Goal: Navigation & Orientation: Find specific page/section

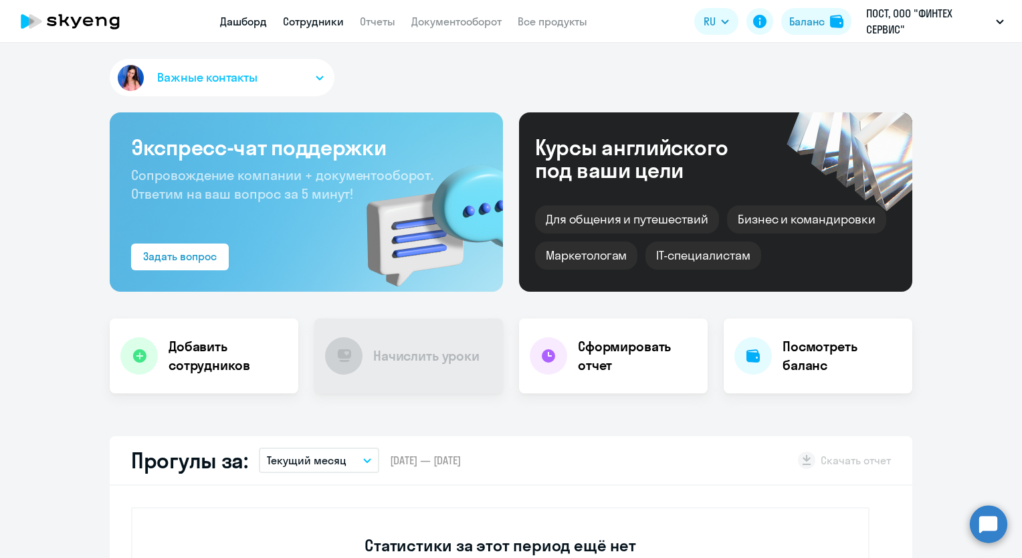
click at [316, 23] on link "Сотрудники" at bounding box center [313, 21] width 61 height 13
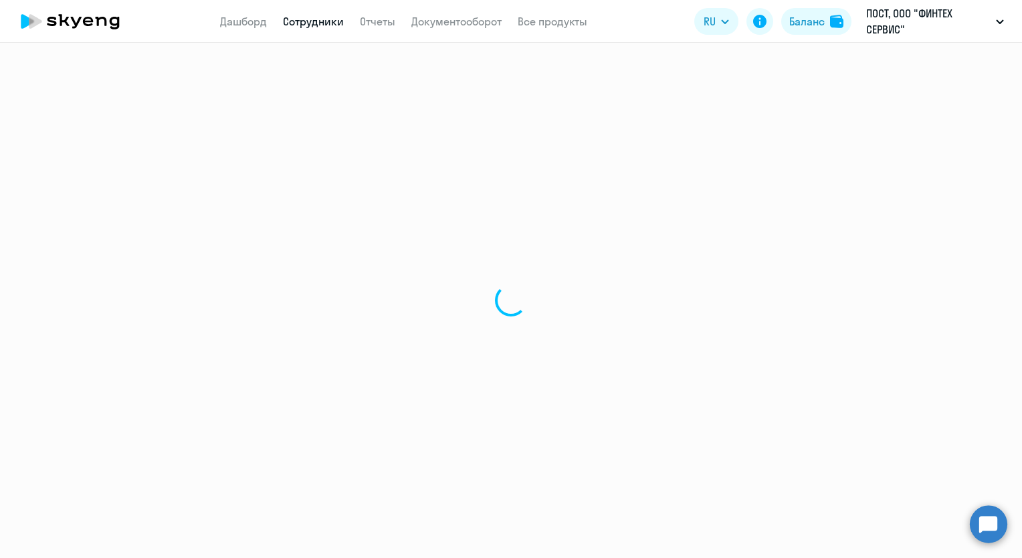
select select "30"
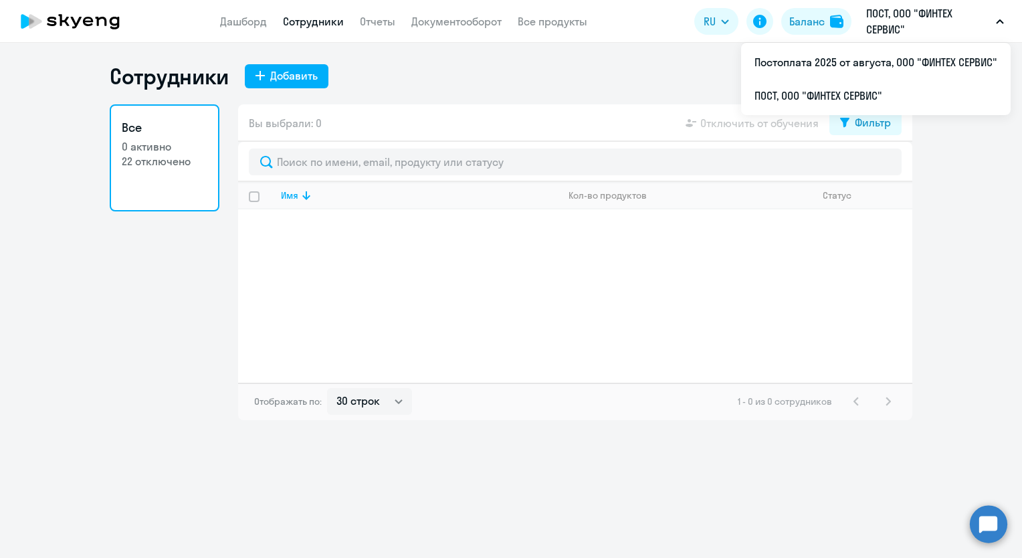
click at [885, 21] on p "ПОСТ, ООО "ФИНТЕХ СЕРВИС"" at bounding box center [929, 21] width 124 height 32
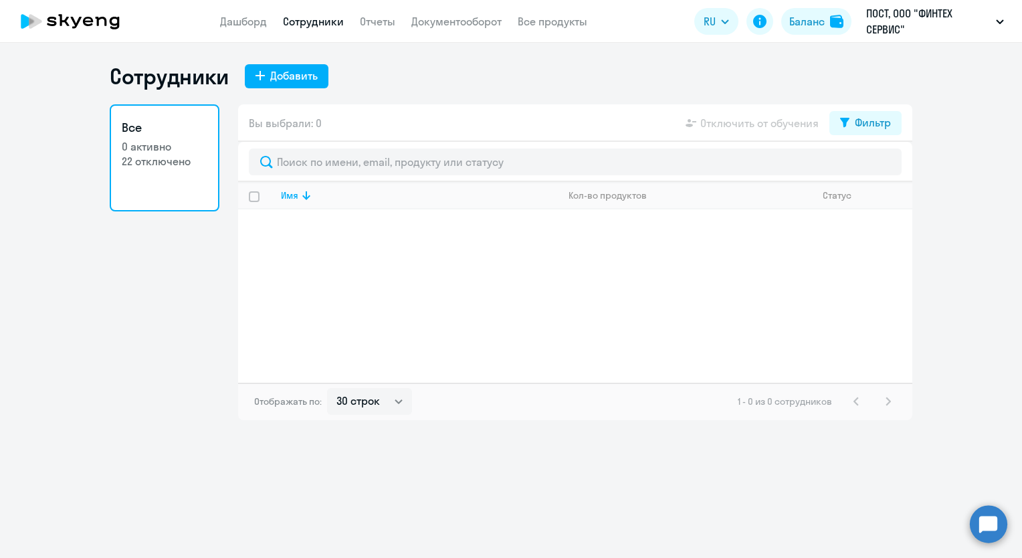
click at [889, 29] on p "ПОСТ, ООО "ФИНТЕХ СЕРВИС"" at bounding box center [929, 21] width 124 height 32
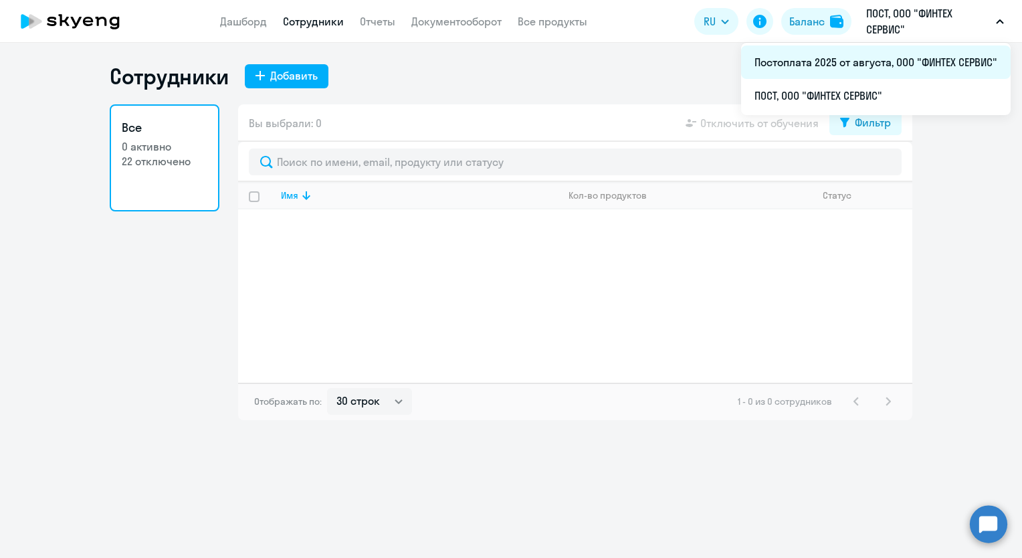
click at [838, 61] on li "Постоплата 2025 от августа, ООО "ФИНТЕХ СЕРВИС"" at bounding box center [876, 62] width 270 height 33
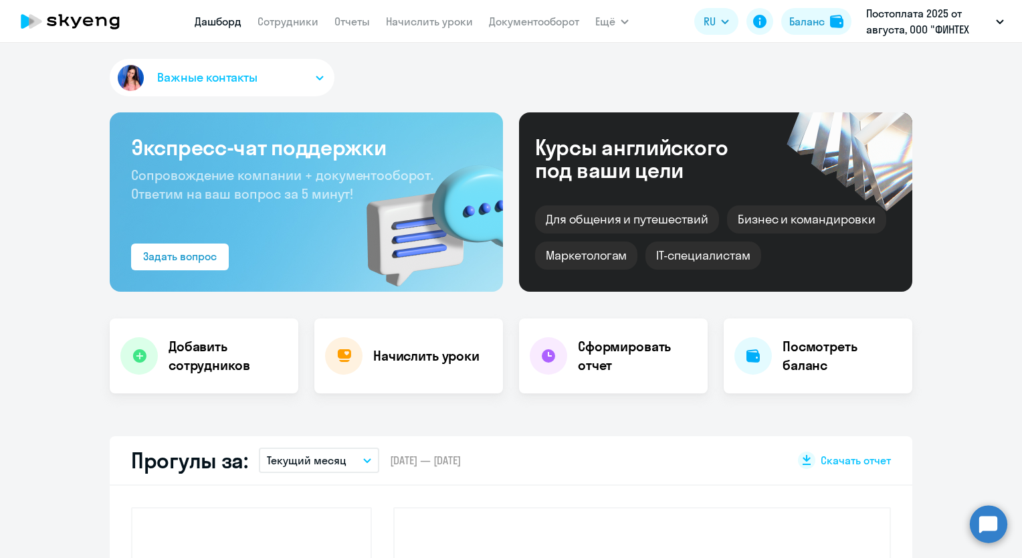
select select "30"
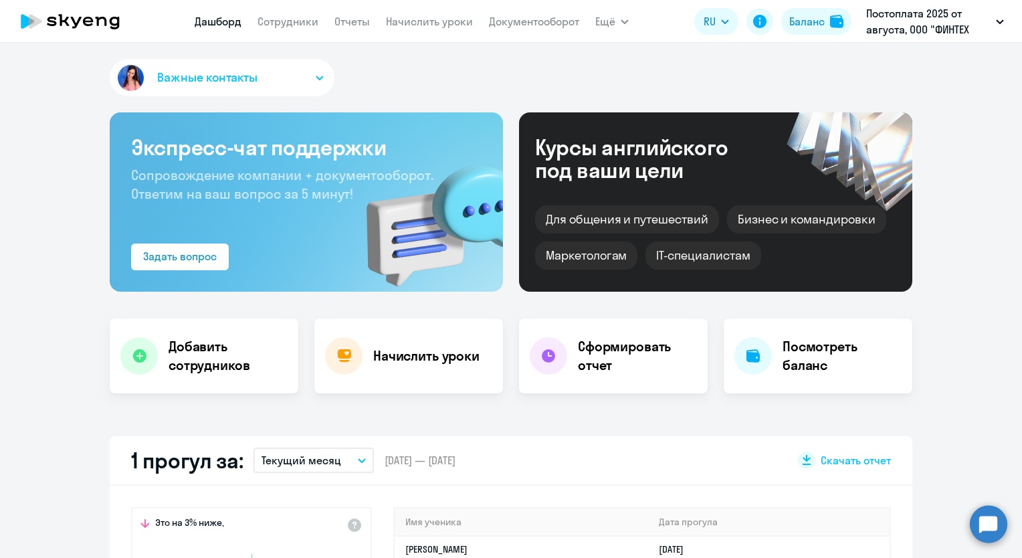
click at [297, 11] on nav "[PERSON_NAME] Отчеты Начислить уроки Документооборот" at bounding box center [387, 21] width 385 height 27
click at [296, 20] on link "Сотрудники" at bounding box center [288, 21] width 61 height 13
select select "30"
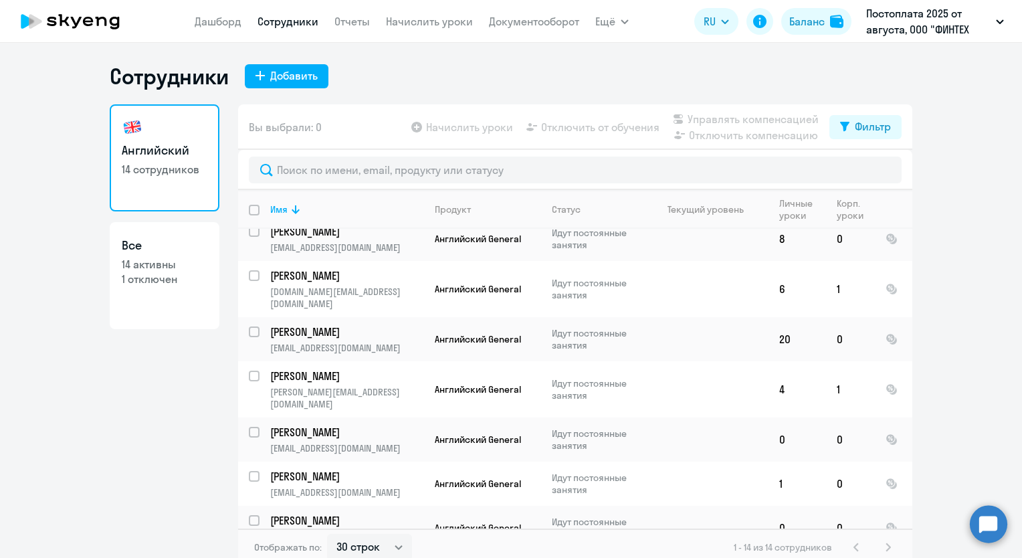
scroll to position [322, 0]
click at [496, 285] on span "Английский General" at bounding box center [478, 288] width 86 height 12
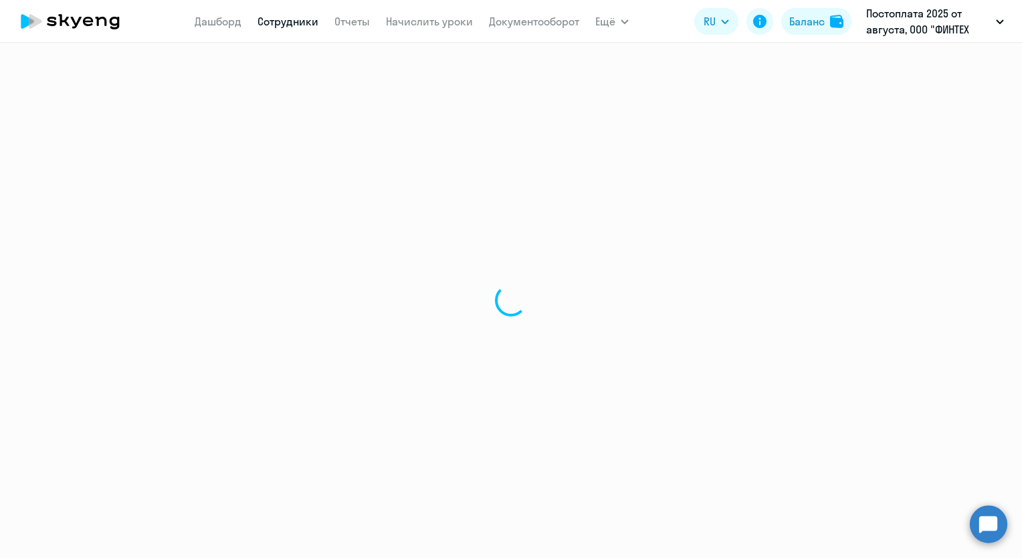
select select "english"
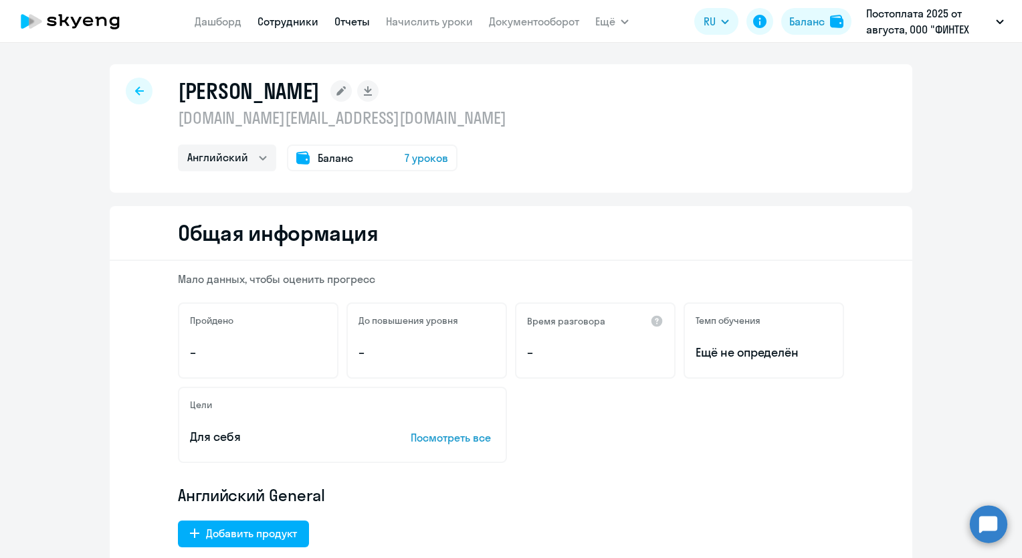
click at [341, 21] on link "Отчеты" at bounding box center [352, 21] width 35 height 13
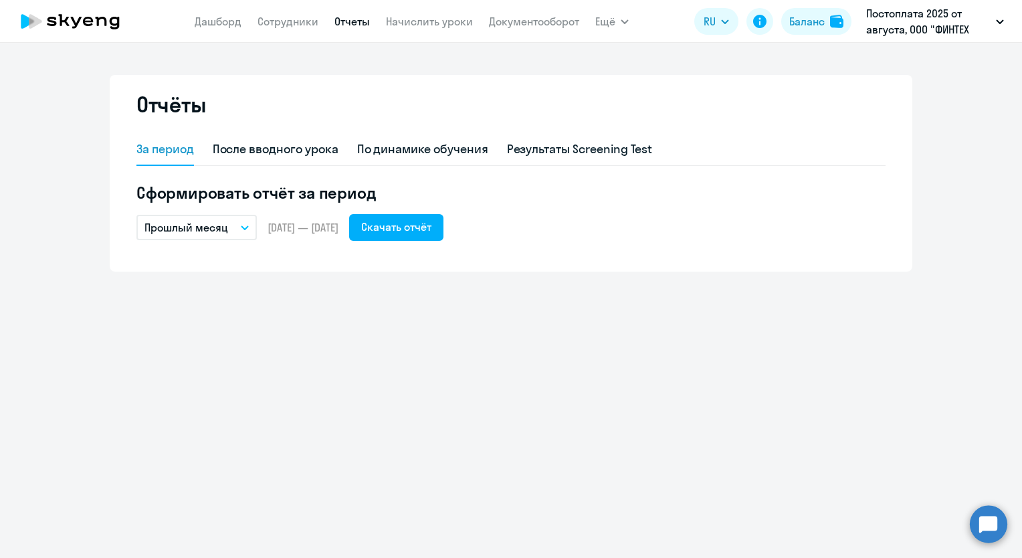
click at [108, 20] on icon at bounding box center [70, 21] width 118 height 33
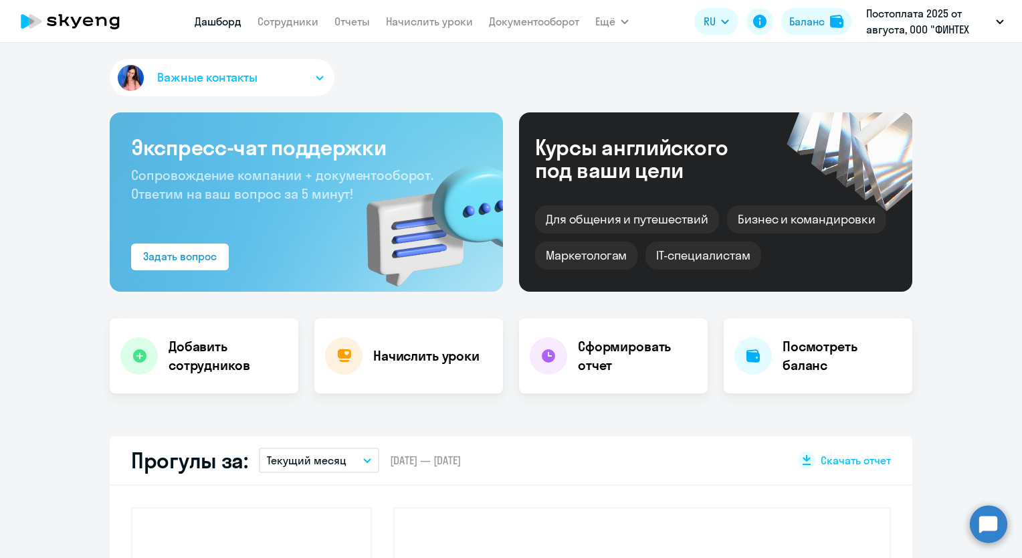
select select "30"
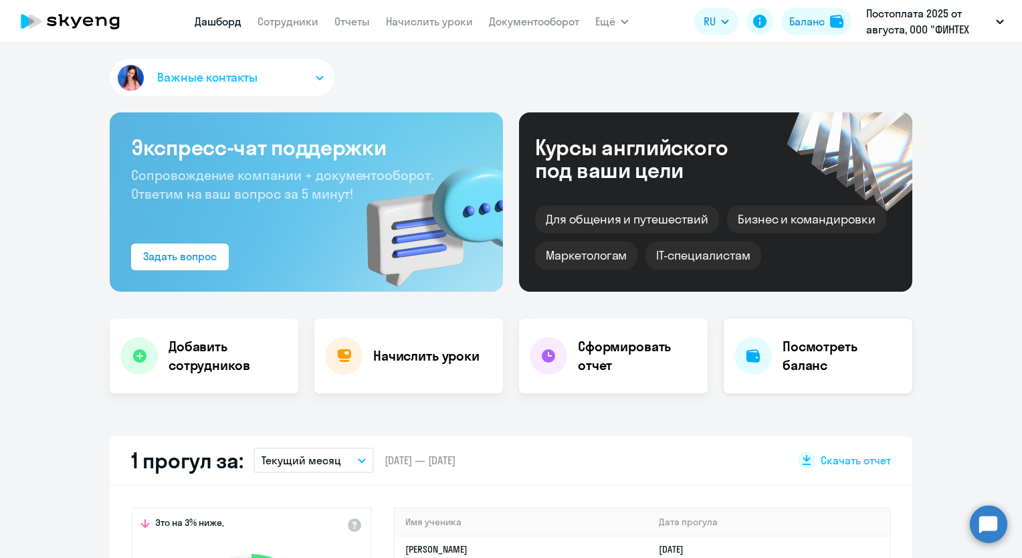
click at [806, 365] on h4 "Посмотреть баланс" at bounding box center [842, 355] width 119 height 37
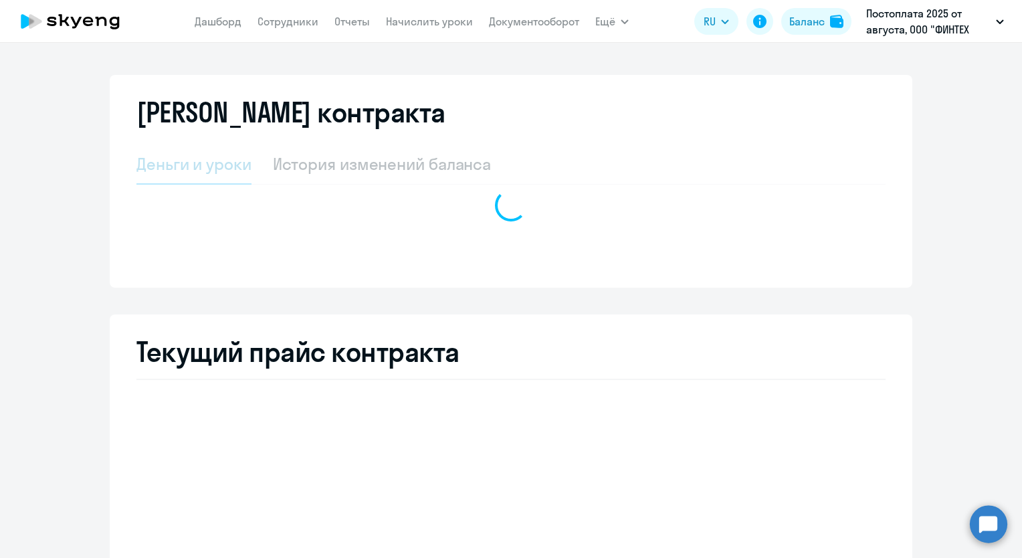
select select "english_adult_not_native_speaker"
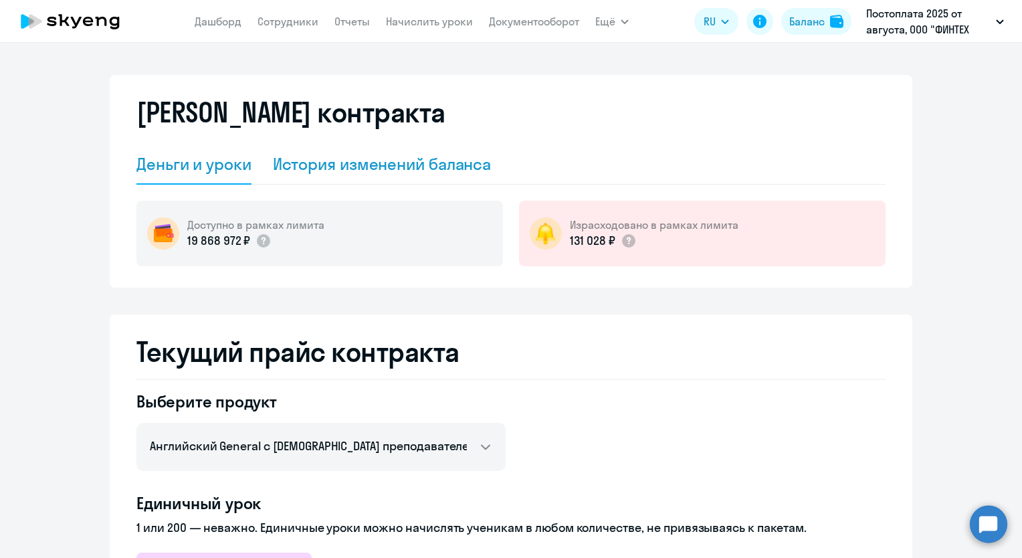
click at [393, 157] on div "История изменений баланса" at bounding box center [382, 163] width 219 height 21
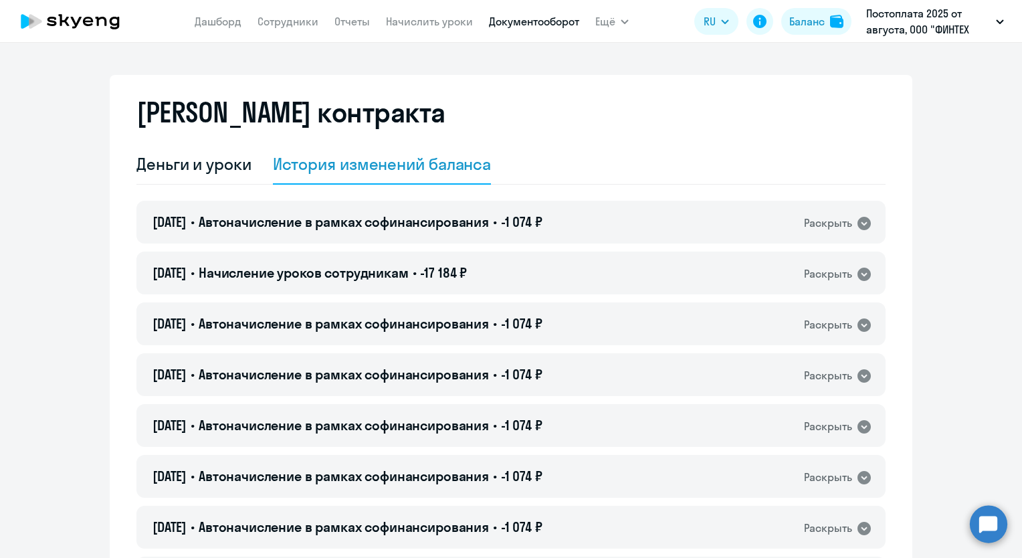
click at [533, 25] on link "Документооборот" at bounding box center [534, 21] width 90 height 13
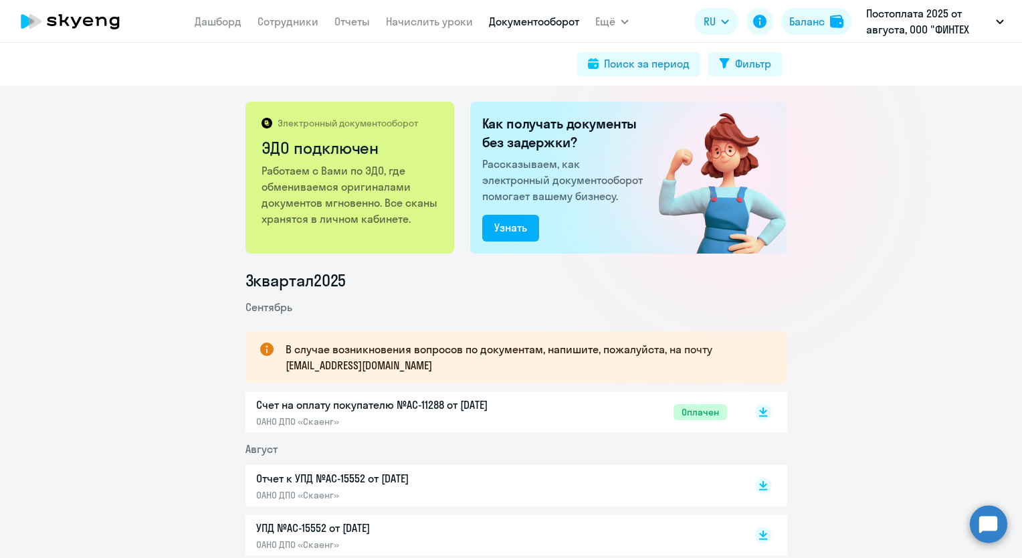
click at [377, 23] on nav "[PERSON_NAME] Отчеты Начислить уроки Документооборот" at bounding box center [387, 21] width 385 height 27
click at [369, 23] on nav "[PERSON_NAME] Отчеты Начислить уроки Документооборот" at bounding box center [387, 21] width 385 height 27
click at [352, 25] on link "Отчеты" at bounding box center [352, 21] width 35 height 13
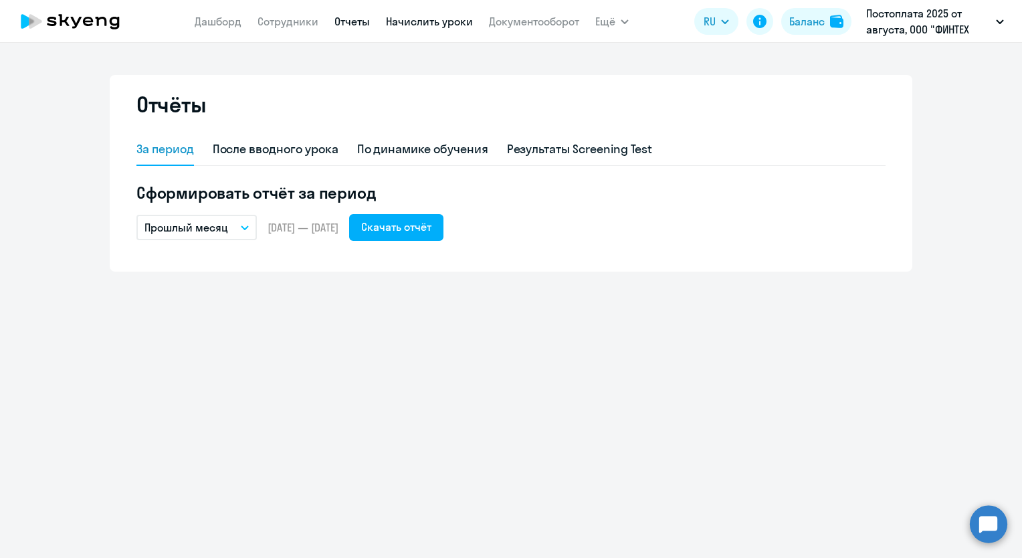
click at [438, 17] on link "Начислить уроки" at bounding box center [429, 21] width 87 height 13
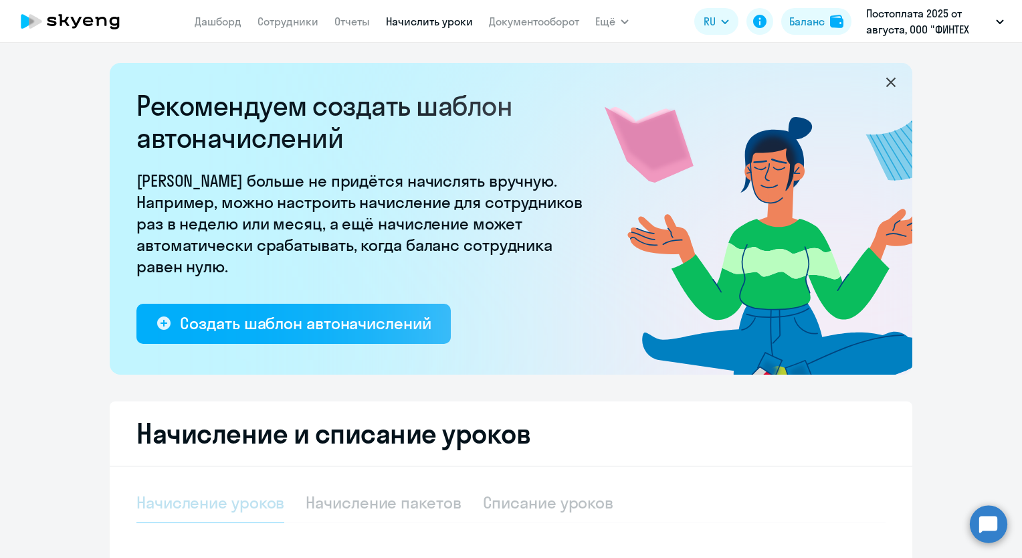
select select "10"
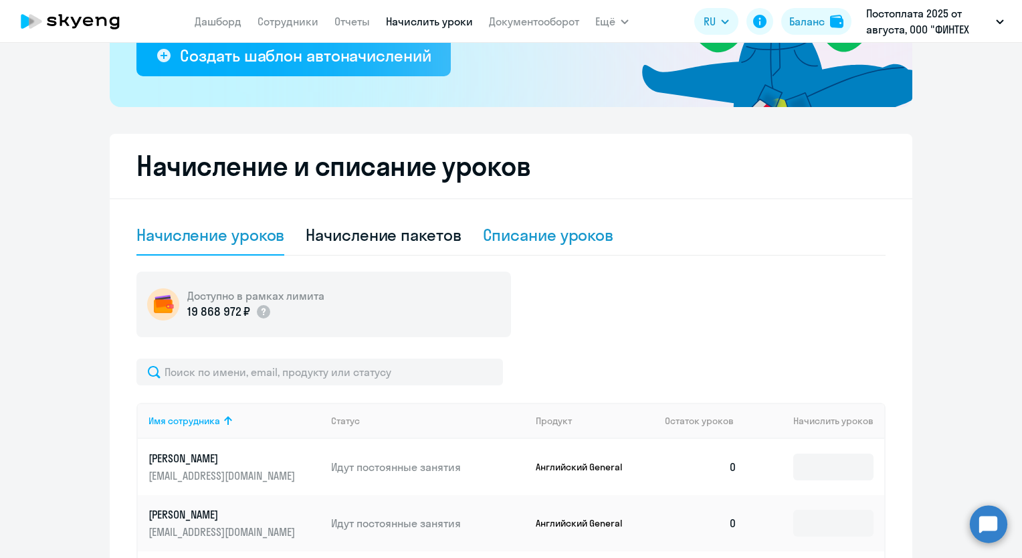
scroll to position [401, 0]
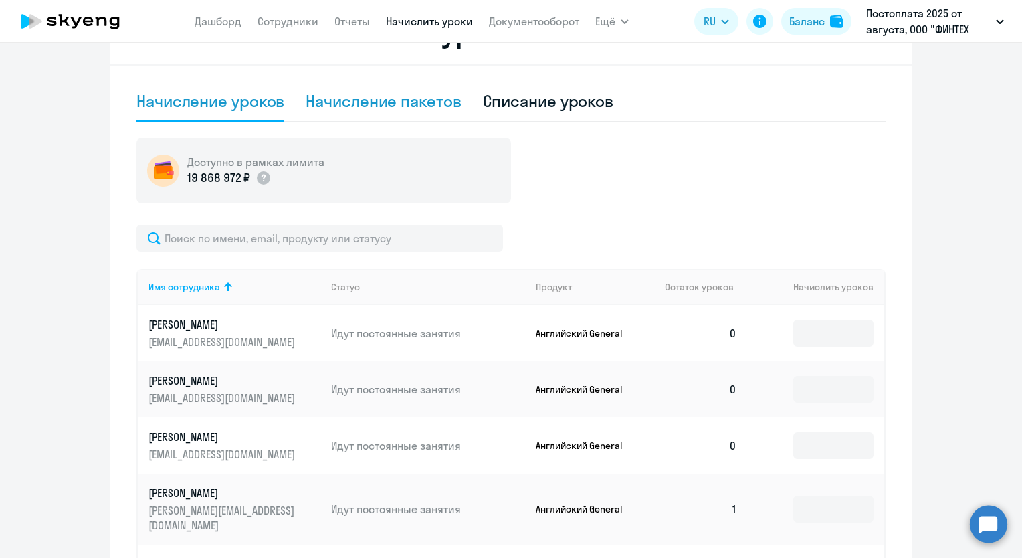
click at [455, 108] on div "Начисление пакетов" at bounding box center [383, 100] width 155 height 21
select select "10"
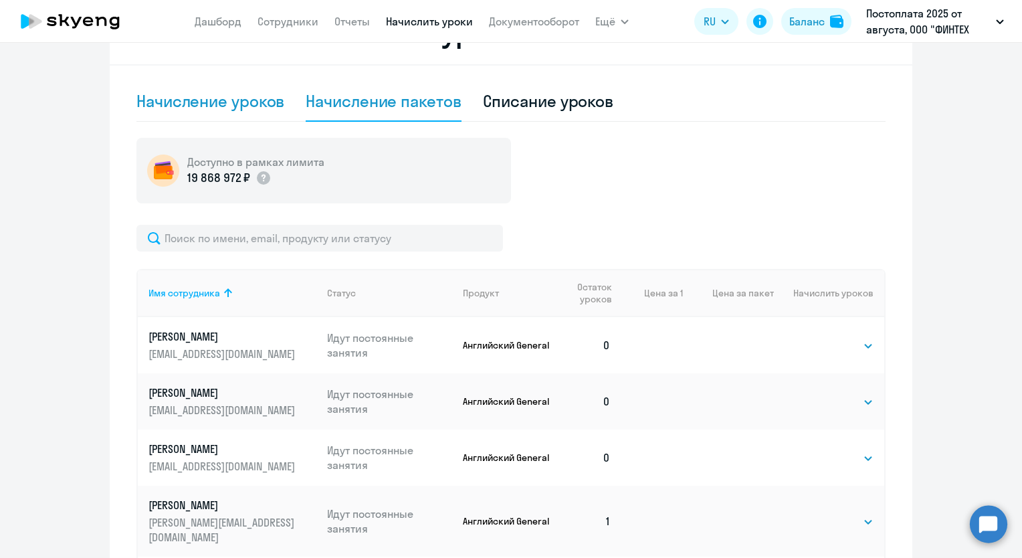
click at [274, 101] on div "Начисление уроков" at bounding box center [211, 100] width 148 height 21
select select "10"
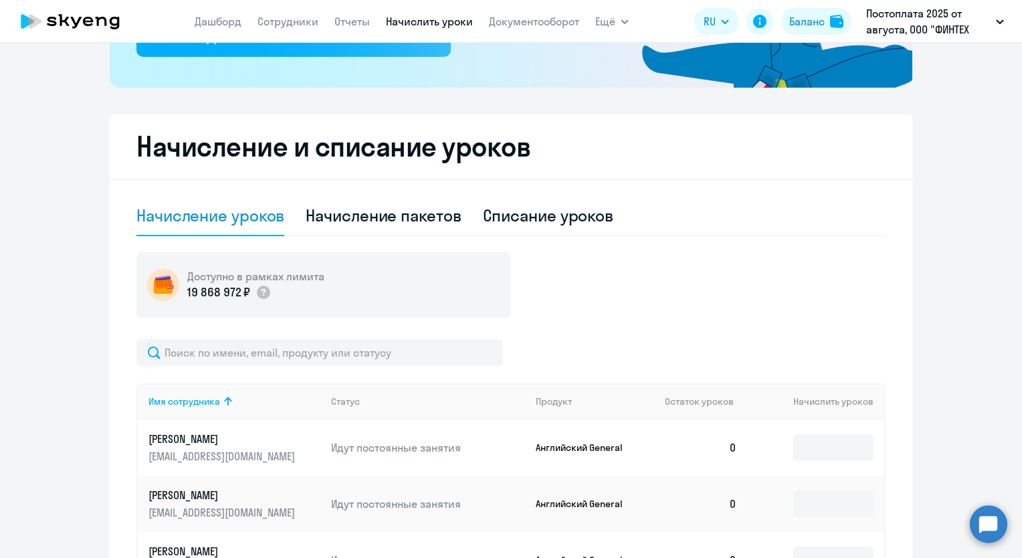
scroll to position [0, 0]
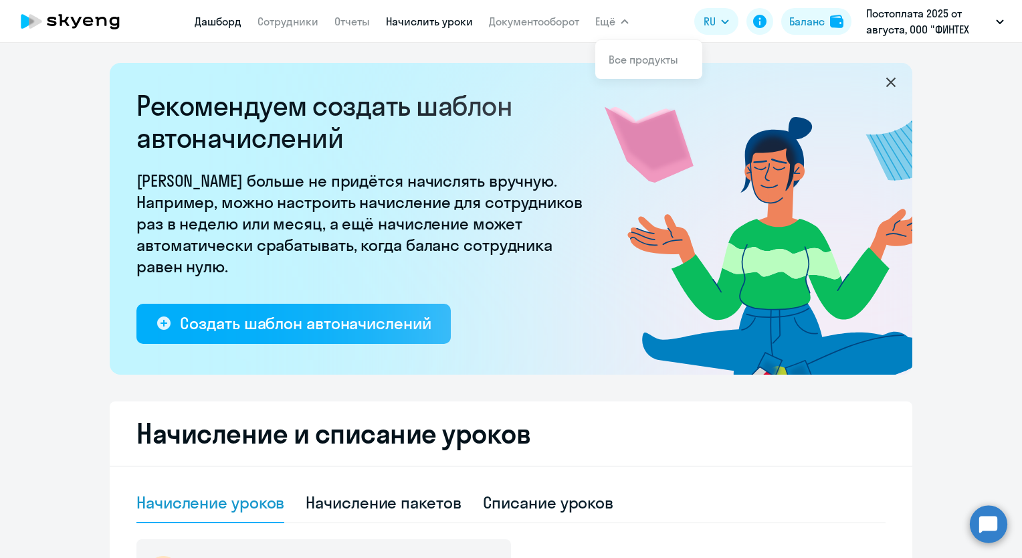
click at [222, 21] on link "Дашборд" at bounding box center [218, 21] width 47 height 13
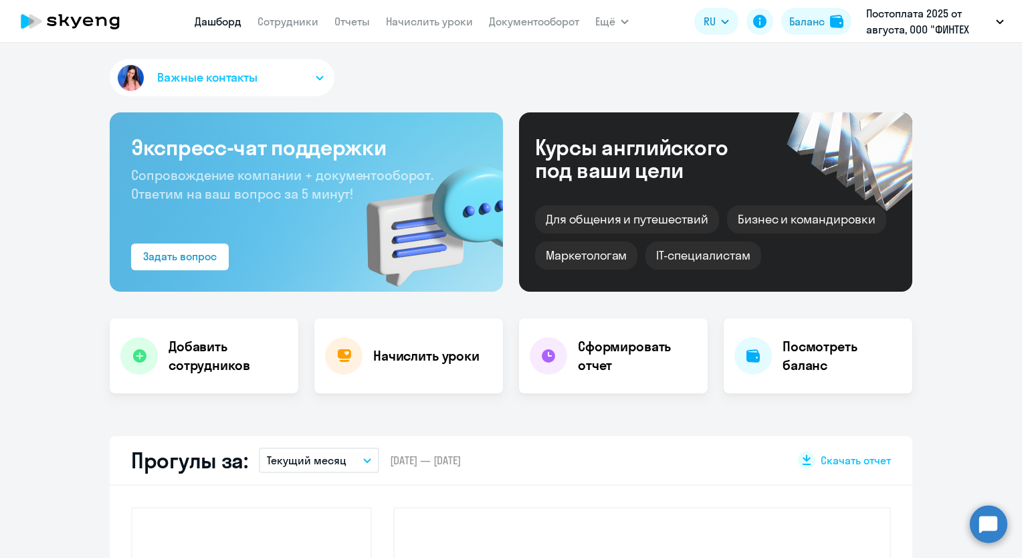
select select "30"
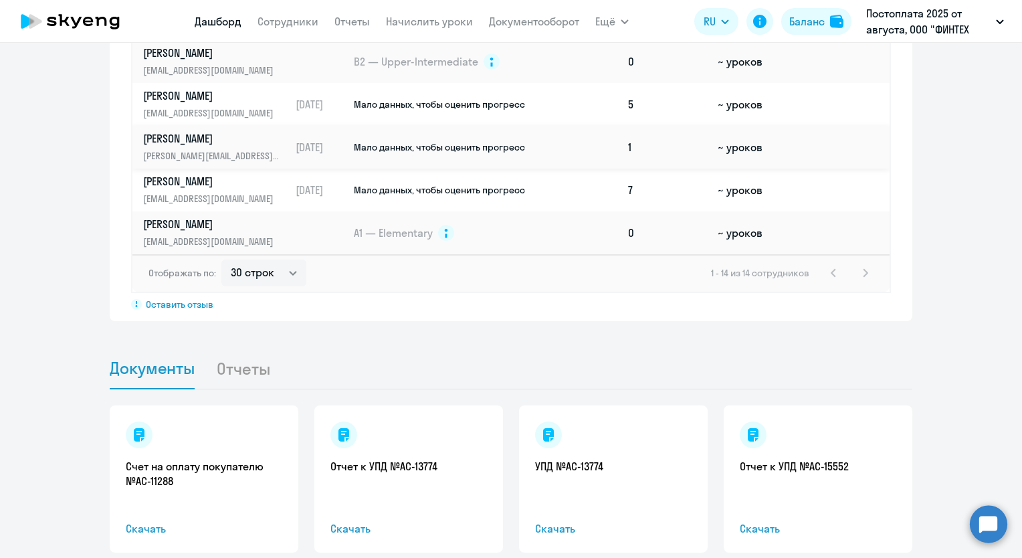
scroll to position [966, 0]
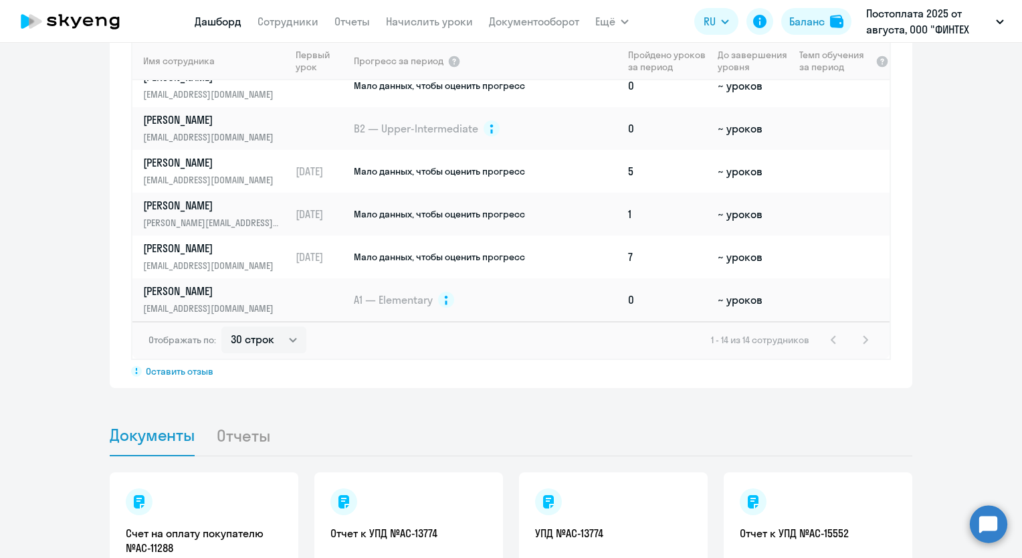
click at [858, 337] on div "1 - 14 из 14 сотрудников" at bounding box center [792, 340] width 163 height 16
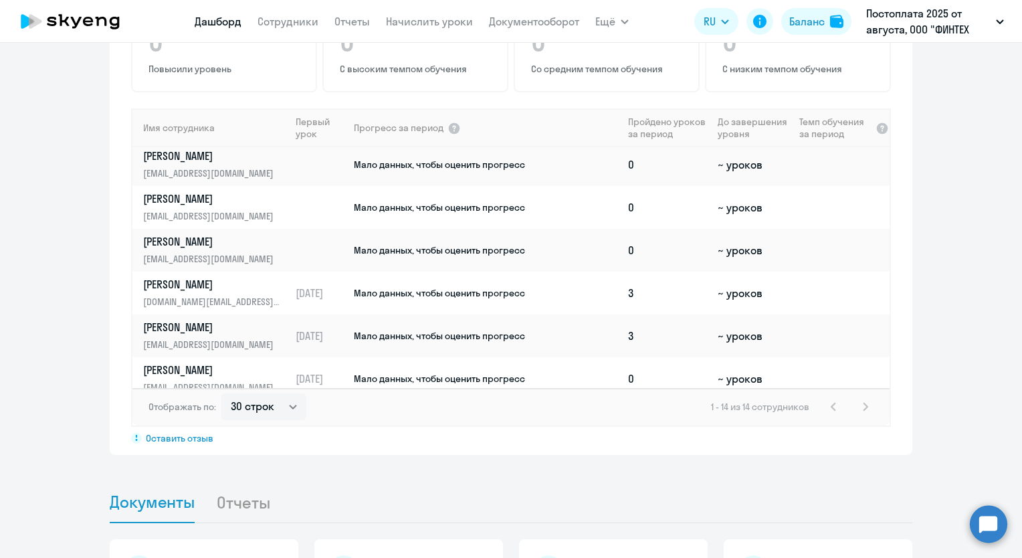
scroll to position [24, 0]
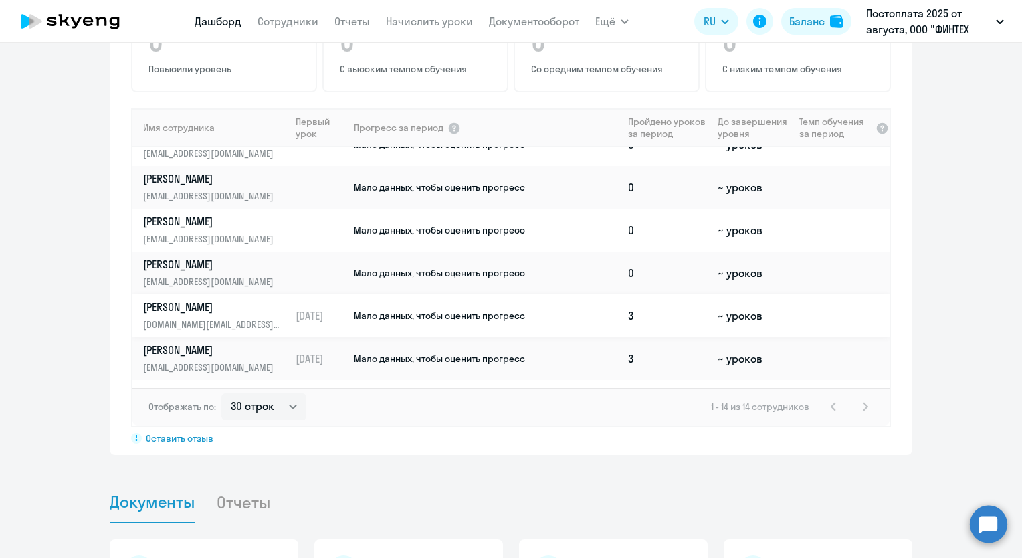
click at [301, 312] on td "[DATE]" at bounding box center [321, 315] width 62 height 43
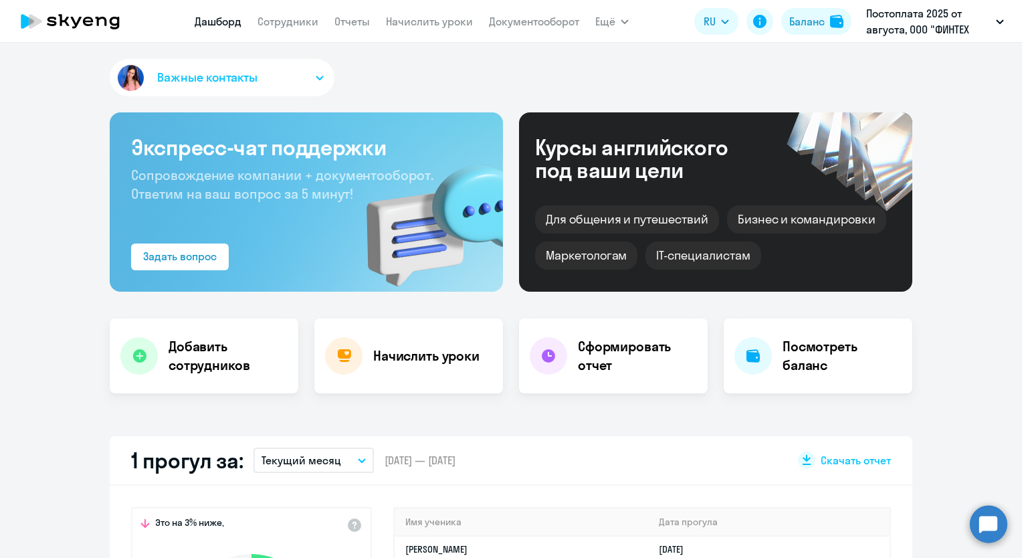
select select "english"
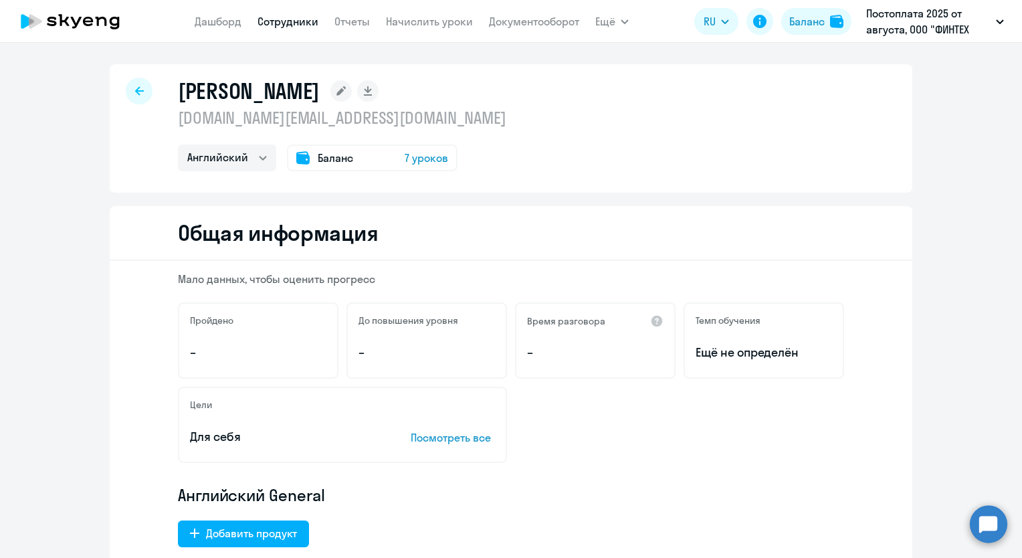
click at [336, 159] on span "Баланс" at bounding box center [335, 158] width 35 height 16
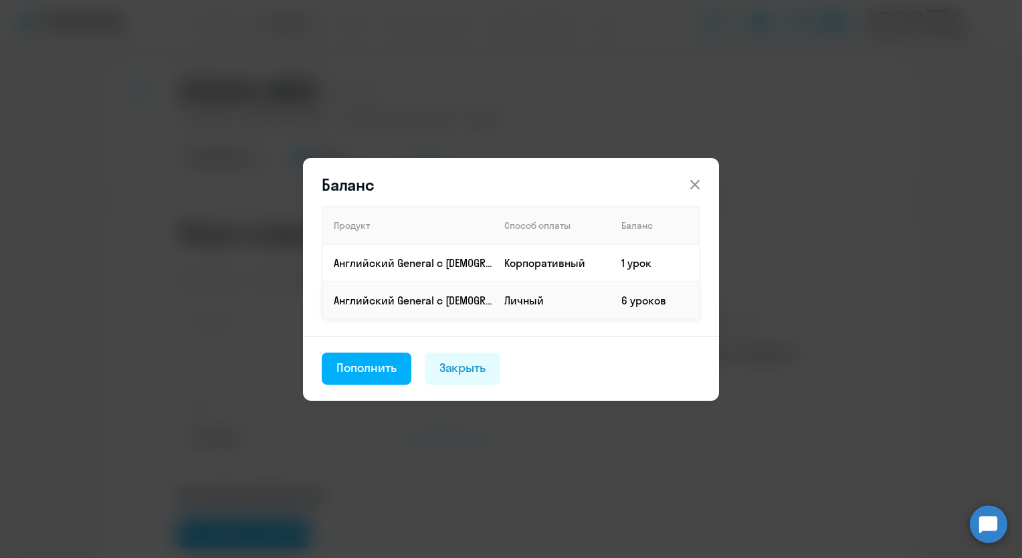
click at [586, 302] on td "Личный" at bounding box center [552, 300] width 117 height 37
click at [697, 190] on icon at bounding box center [695, 185] width 16 height 16
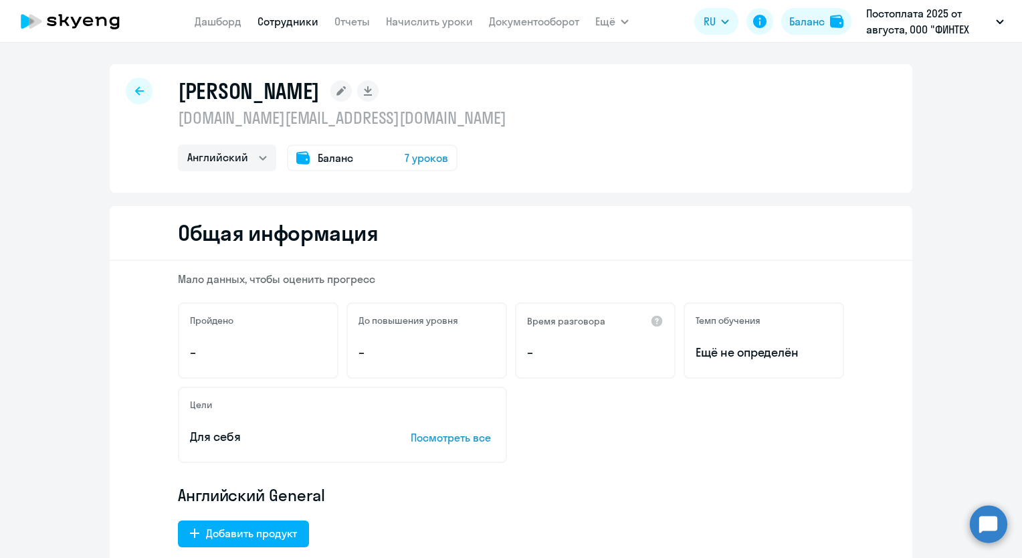
click at [422, 164] on span "7 уроков" at bounding box center [426, 158] width 43 height 16
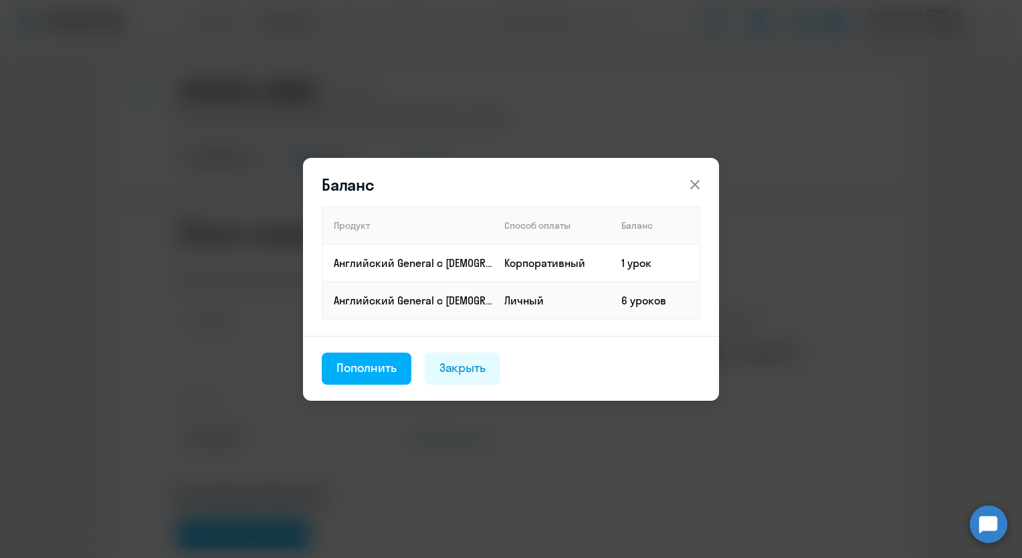
click at [696, 183] on icon at bounding box center [695, 185] width 16 height 16
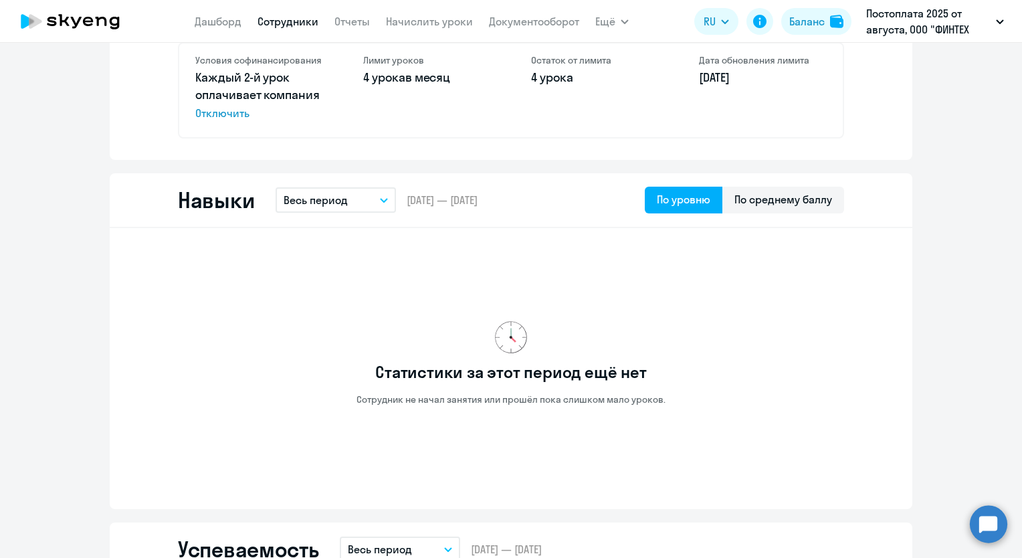
scroll to position [537, 0]
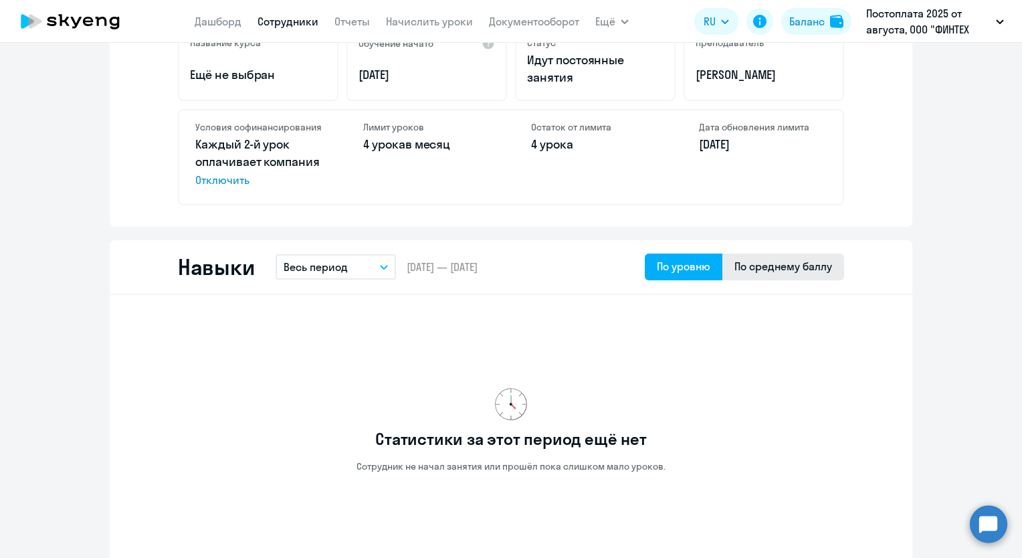
click at [765, 266] on div "По среднему баллу" at bounding box center [784, 266] width 98 height 16
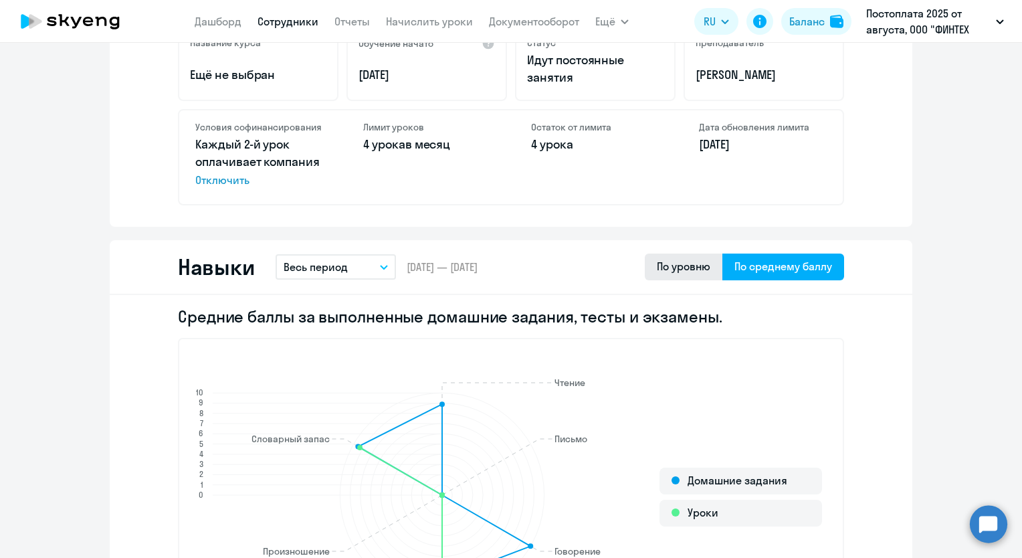
click at [700, 274] on div "По уровню" at bounding box center [684, 267] width 78 height 27
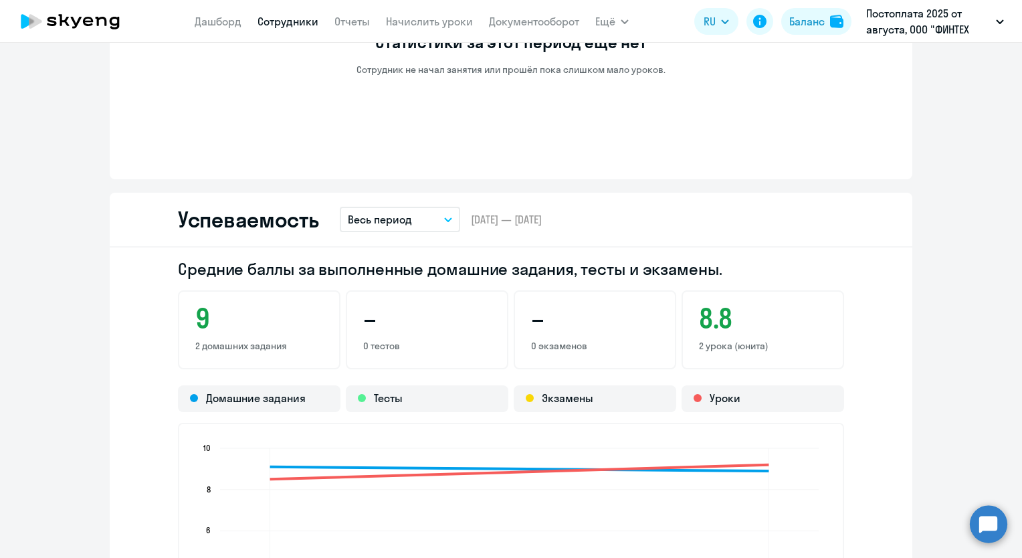
scroll to position [1006, 0]
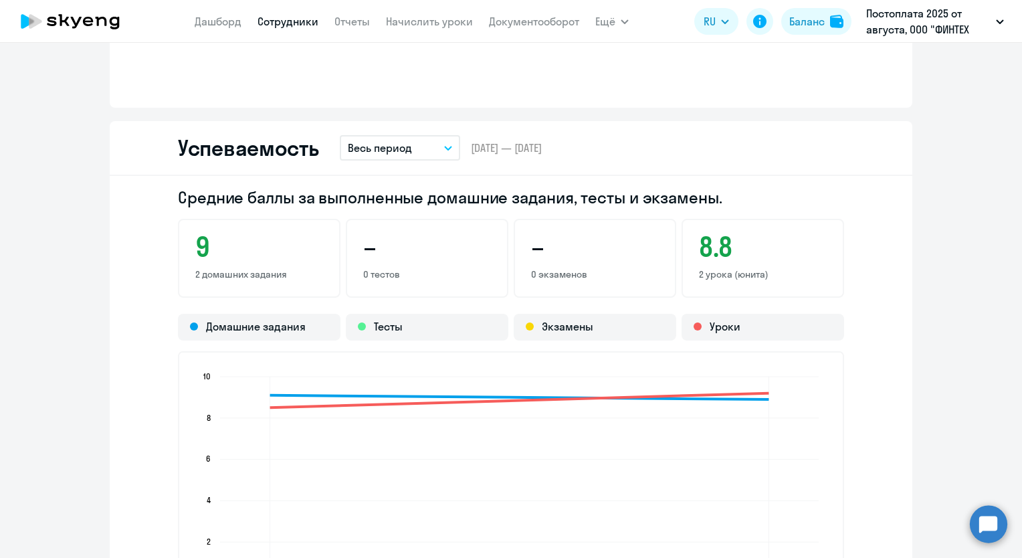
click at [737, 277] on p "2 урока (юнита)" at bounding box center [763, 274] width 128 height 12
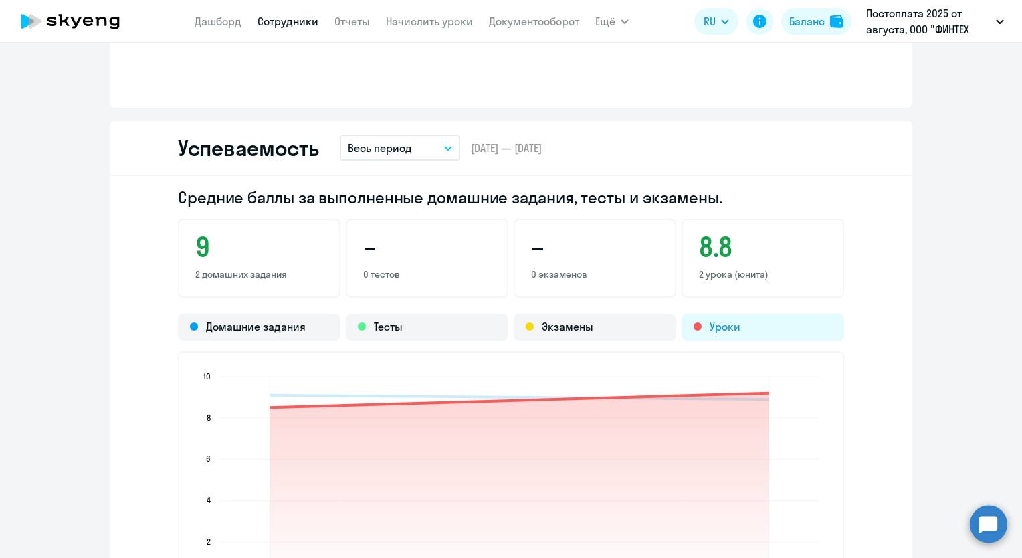
click at [719, 325] on div "Уроки" at bounding box center [763, 327] width 163 height 27
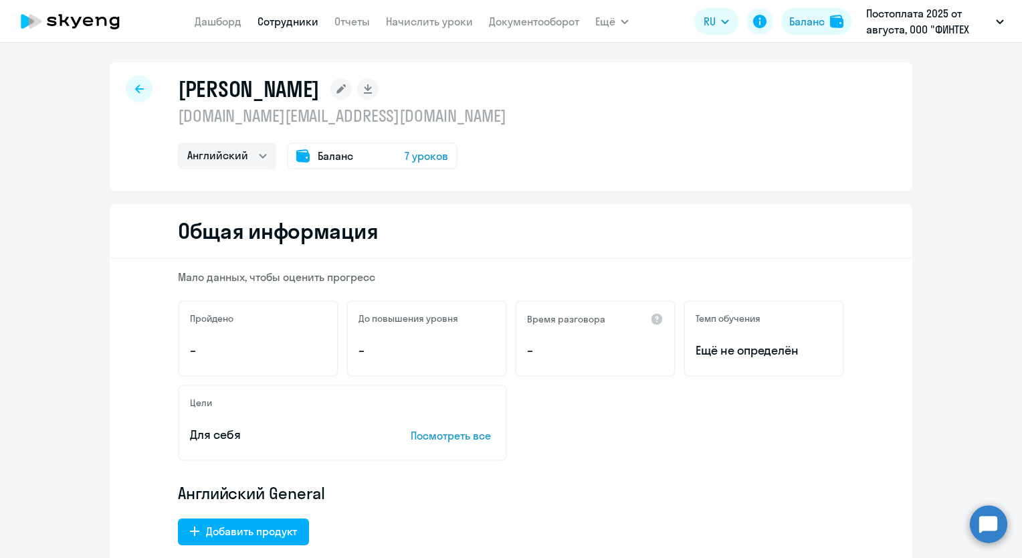
scroll to position [0, 0]
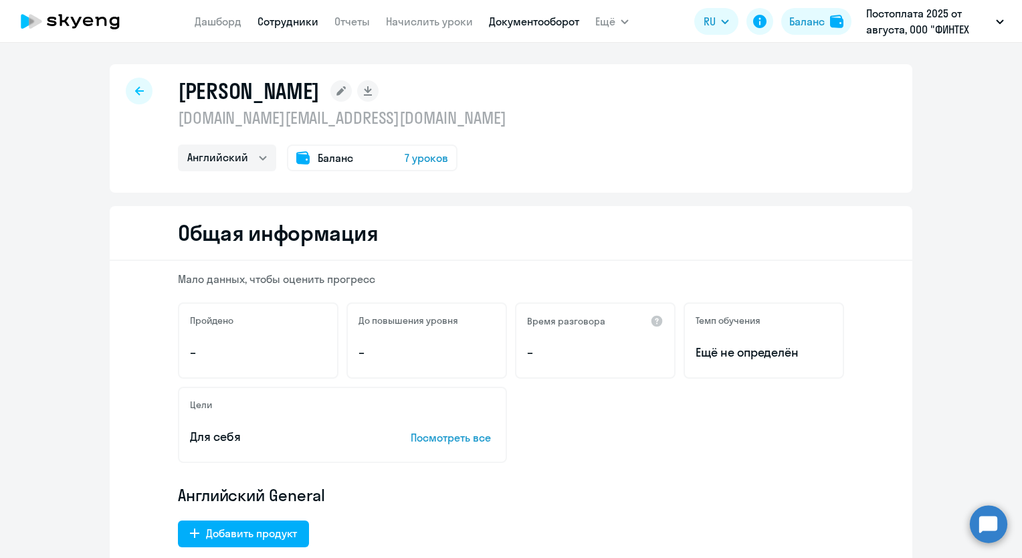
click at [517, 23] on link "Документооборот" at bounding box center [534, 21] width 90 height 13
